Goal: Task Accomplishment & Management: Use online tool/utility

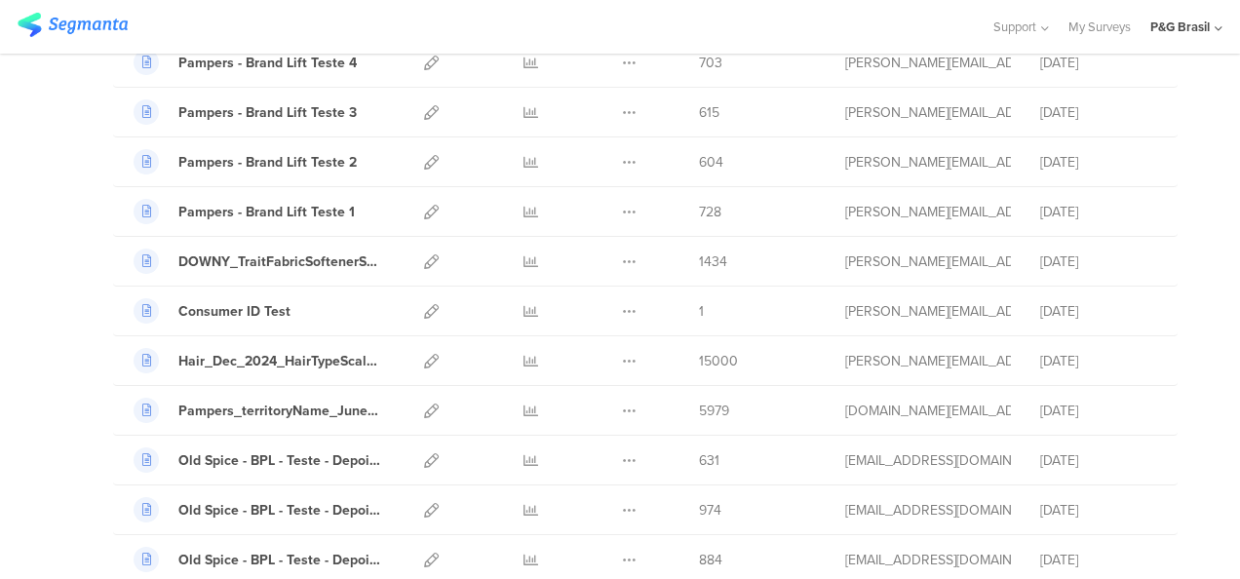
scroll to position [819, 0]
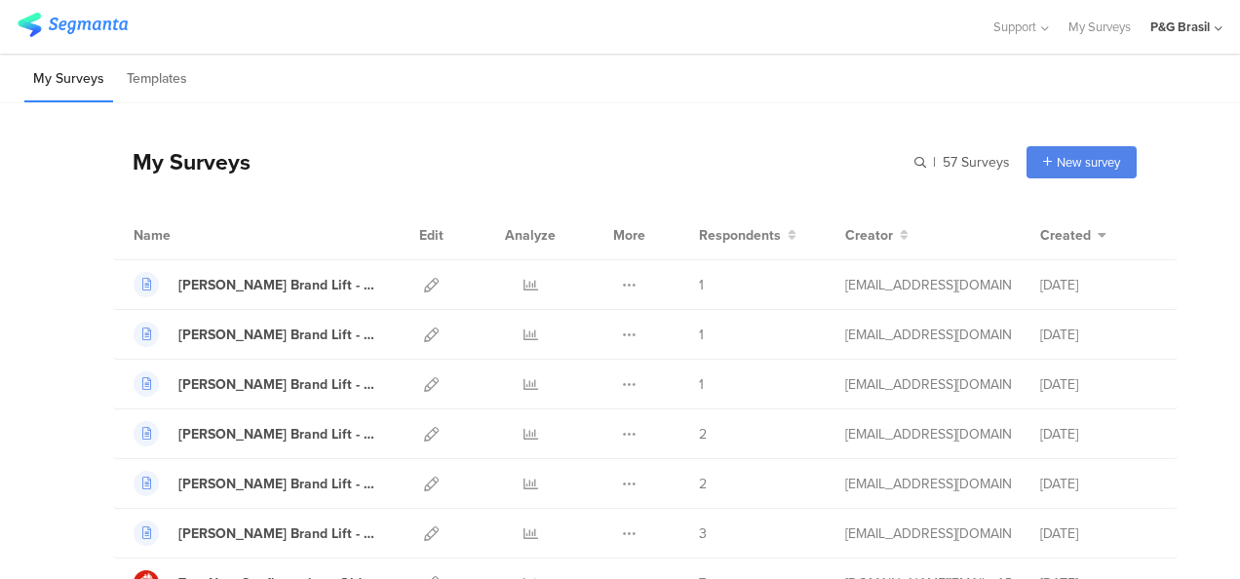
scroll to position [819, 0]
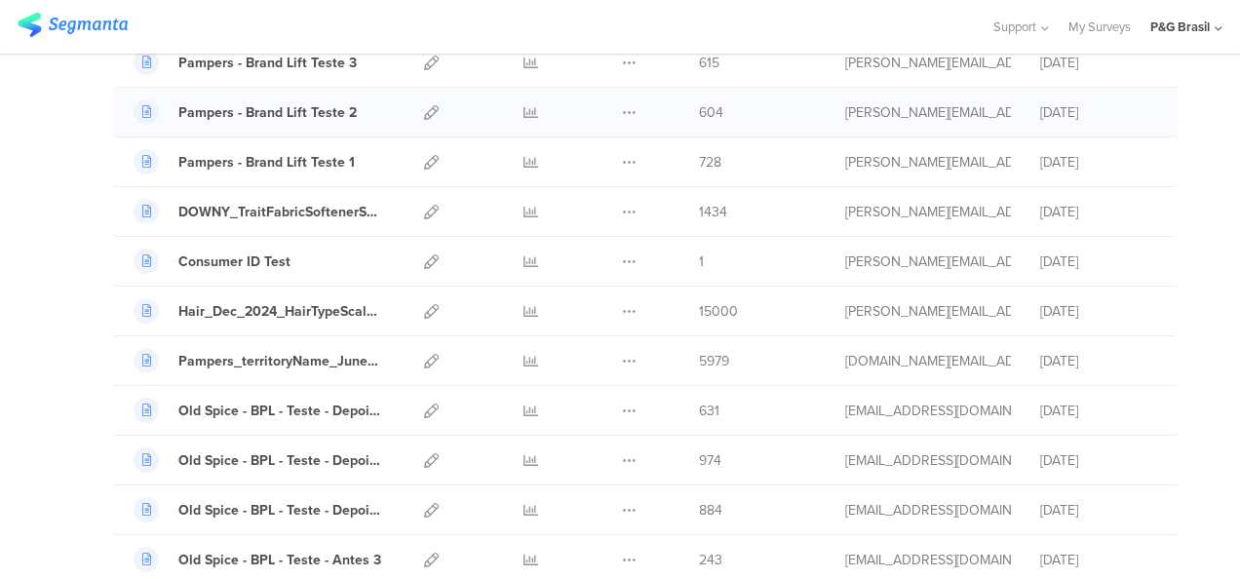
drag, startPoint x: 0, startPoint y: 0, endPoint x: 632, endPoint y: 98, distance: 639.3
click at [632, 98] on div "Duplicate Export [GEOGRAPHIC_DATA]" at bounding box center [629, 112] width 42 height 49
